Goal: Information Seeking & Learning: Learn about a topic

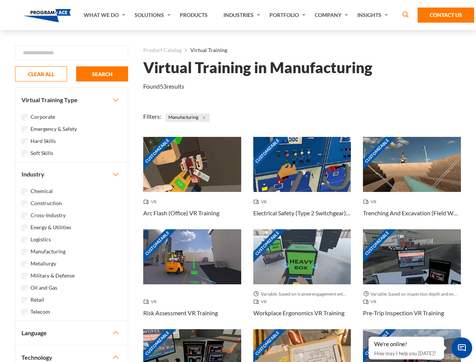
click at [105, 15] on link "What We Do" at bounding box center [105, 15] width 51 height 30
click at [153, 15] on link "Solutions" at bounding box center [153, 15] width 45 height 30
click at [243, 15] on link "Industries" at bounding box center [243, 15] width 46 height 30
click at [333, 15] on link "Company" at bounding box center [332, 15] width 43 height 30
click at [374, 15] on link "Insights" at bounding box center [373, 15] width 40 height 30
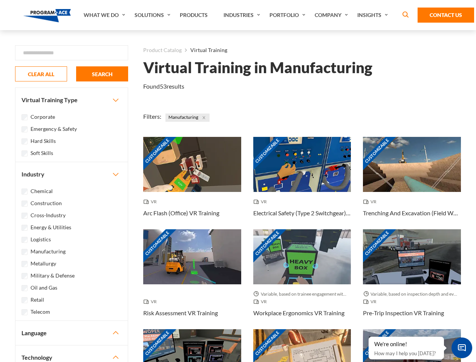
click at [0, 0] on div "Blog White Papers News" at bounding box center [0, 0] width 0 height 0
click at [0, 0] on strong "How Virtual Learning Can Enhance Workforce Productivity: A Guide for L&D Manage…" at bounding box center [0, 0] width 0 height 0
click at [462, 347] on span "Minimize live chat window" at bounding box center [462, 348] width 28 height 28
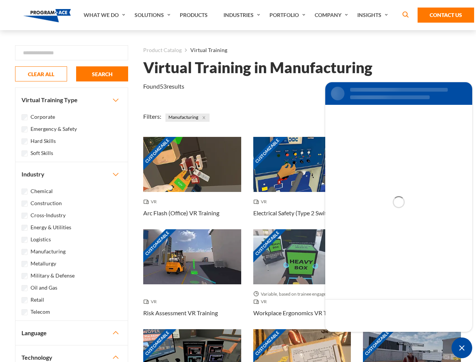
click at [369, 337] on div "Customizable" at bounding box center [412, 356] width 98 height 55
